Goal: Check status

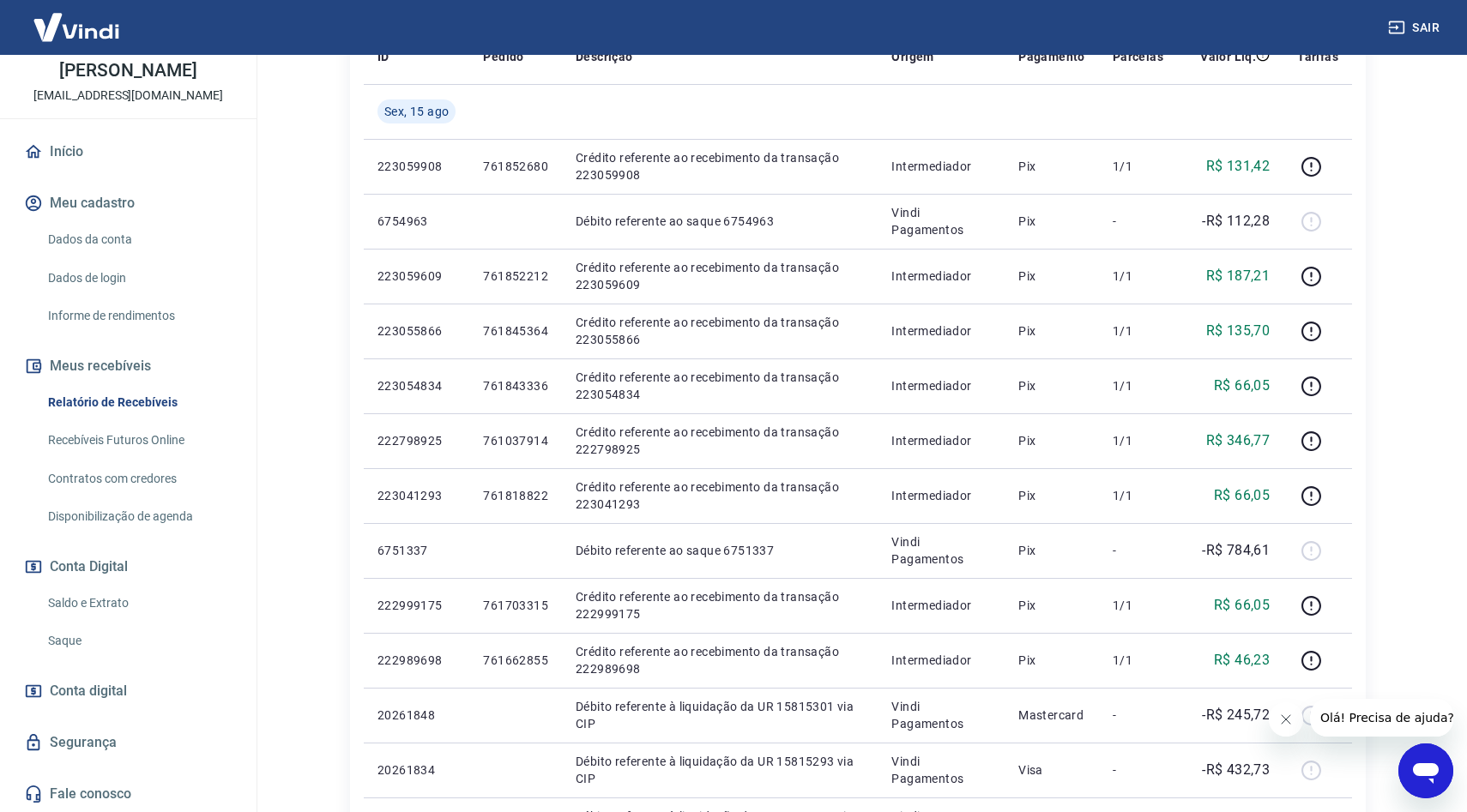
scroll to position [352, 0]
click at [113, 601] on link "Saldo e Extrato" at bounding box center [138, 603] width 195 height 35
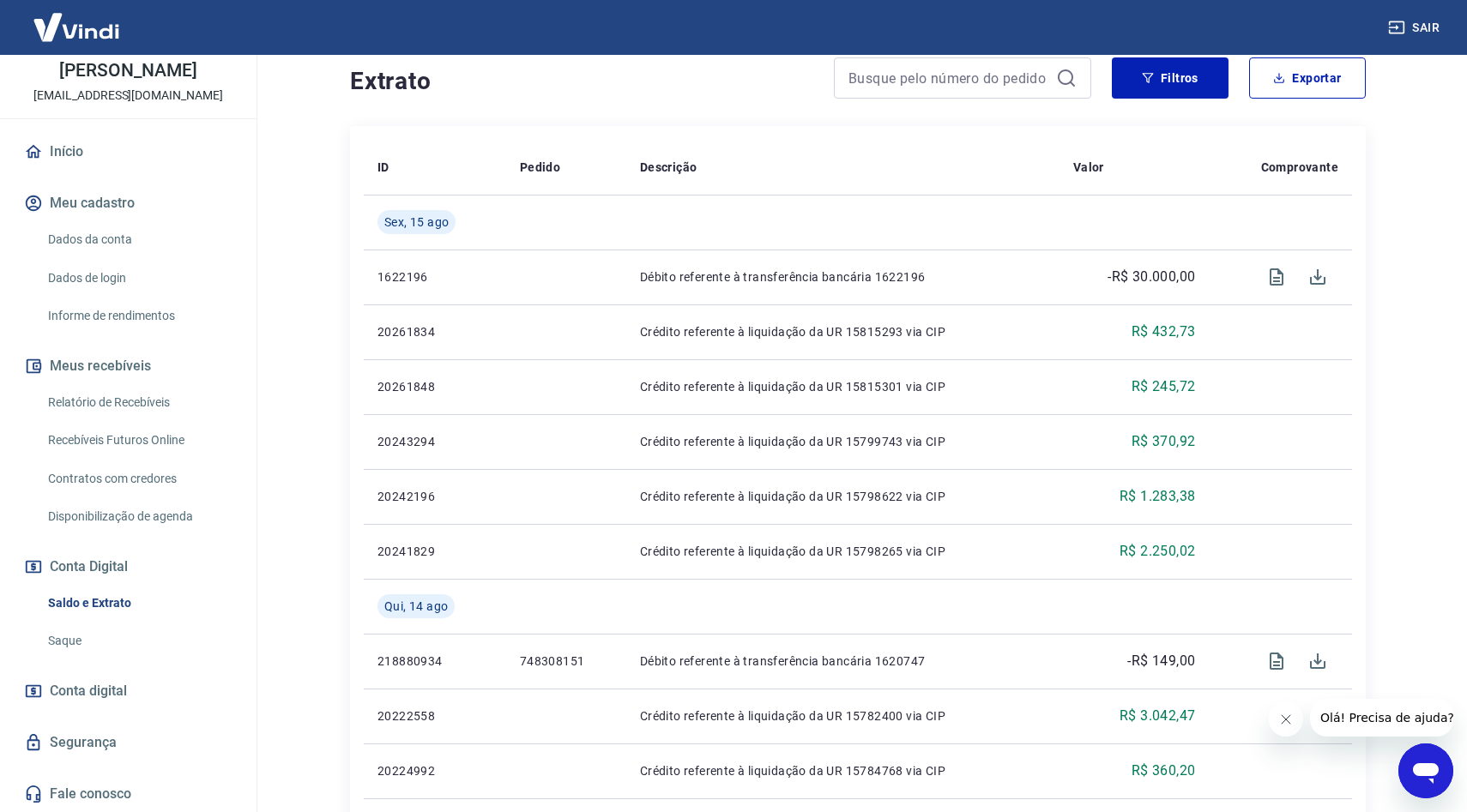
scroll to position [345, 0]
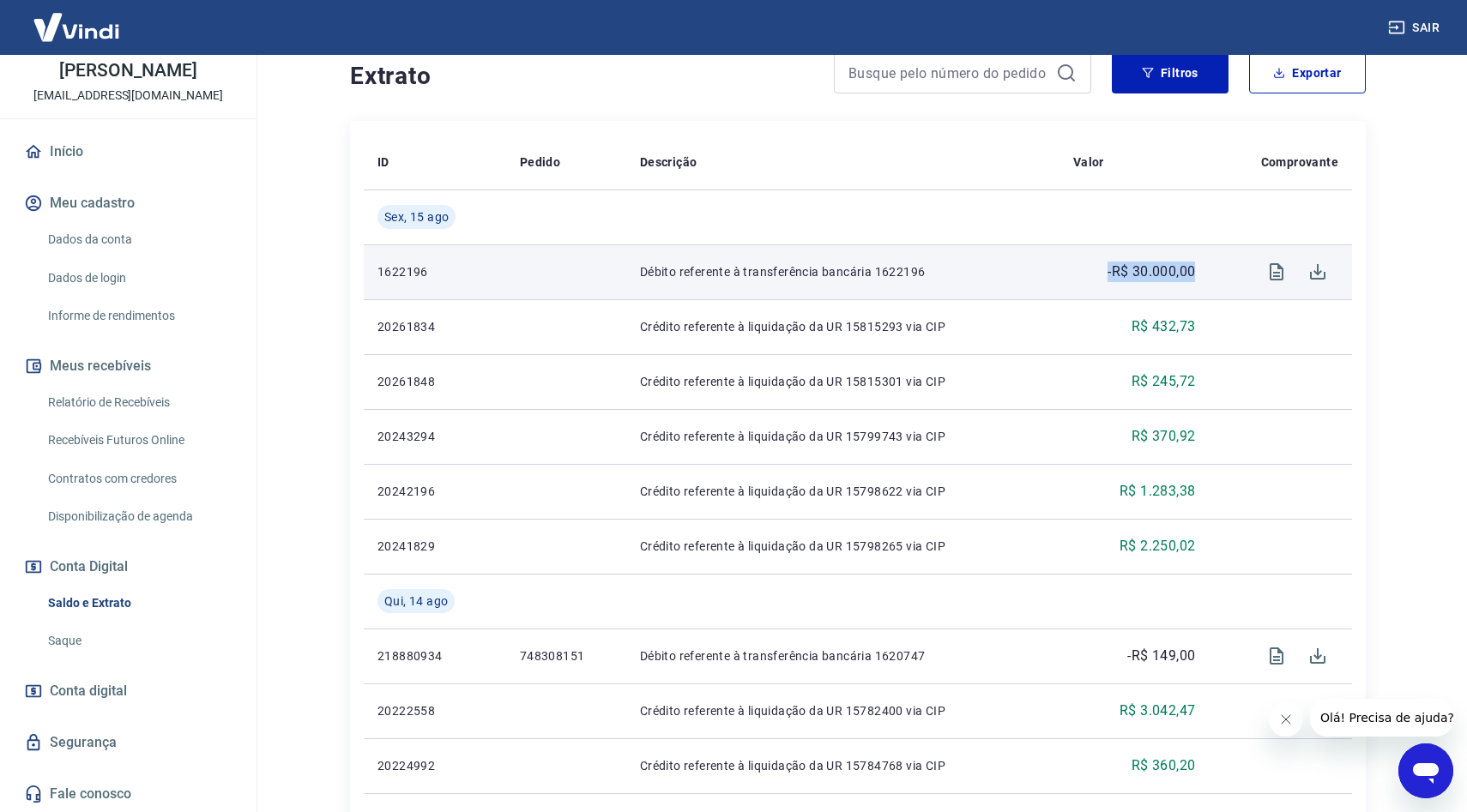
drag, startPoint x: 1194, startPoint y: 277, endPoint x: 1123, endPoint y: 257, distance: 73.8
click at [1123, 257] on td "-R$ 30.000,00" at bounding box center [1134, 272] width 150 height 55
click at [1202, 266] on td "-R$ 30.000,00" at bounding box center [1134, 272] width 150 height 55
click at [1134, 272] on p "-R$ 30.000,00" at bounding box center [1151, 272] width 87 height 20
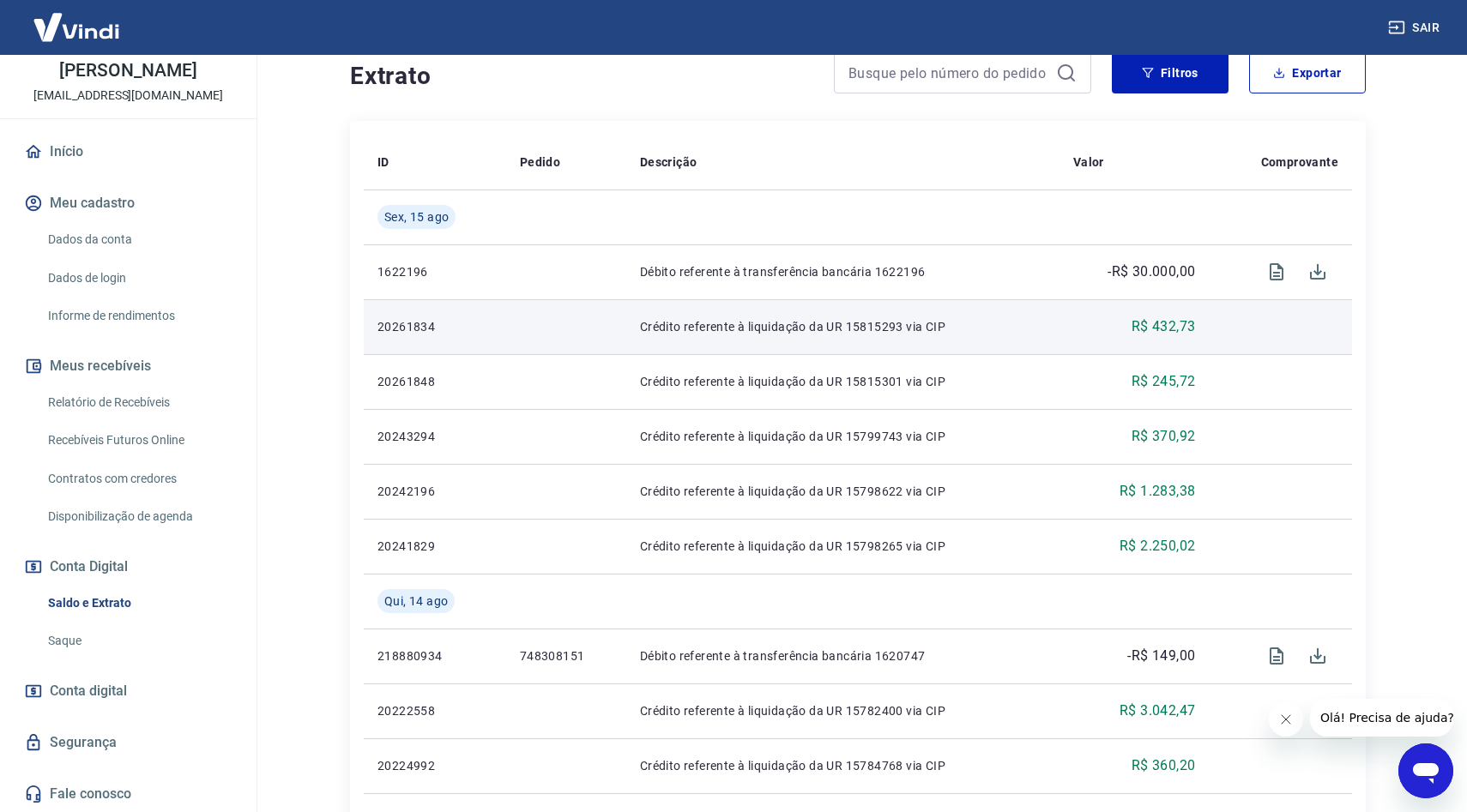
scroll to position [0, 0]
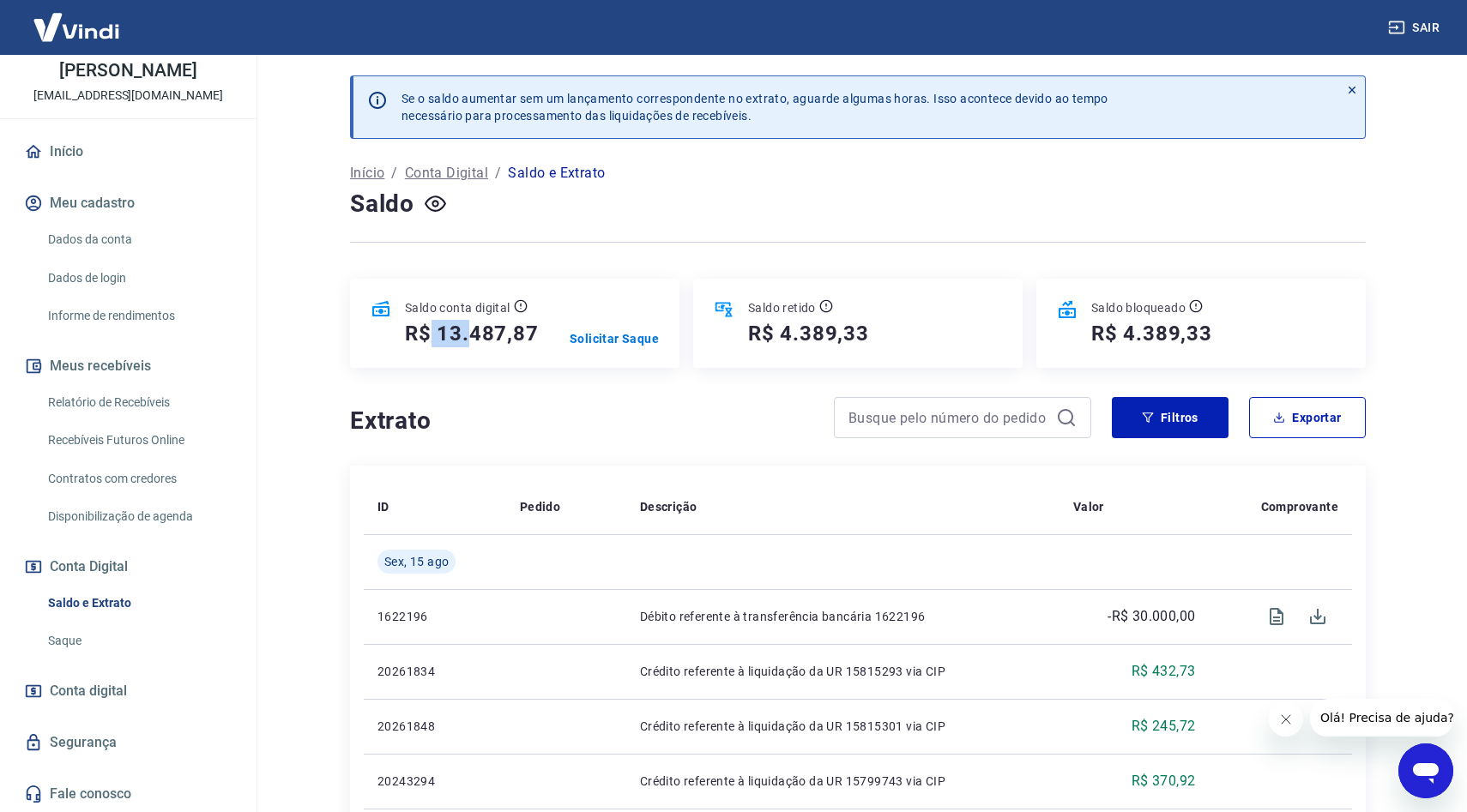
drag, startPoint x: 433, startPoint y: 333, endPoint x: 469, endPoint y: 335, distance: 36.1
click at [469, 335] on h5 "R$ 13.487,87" at bounding box center [472, 333] width 134 height 27
